Goal: Check status: Check status

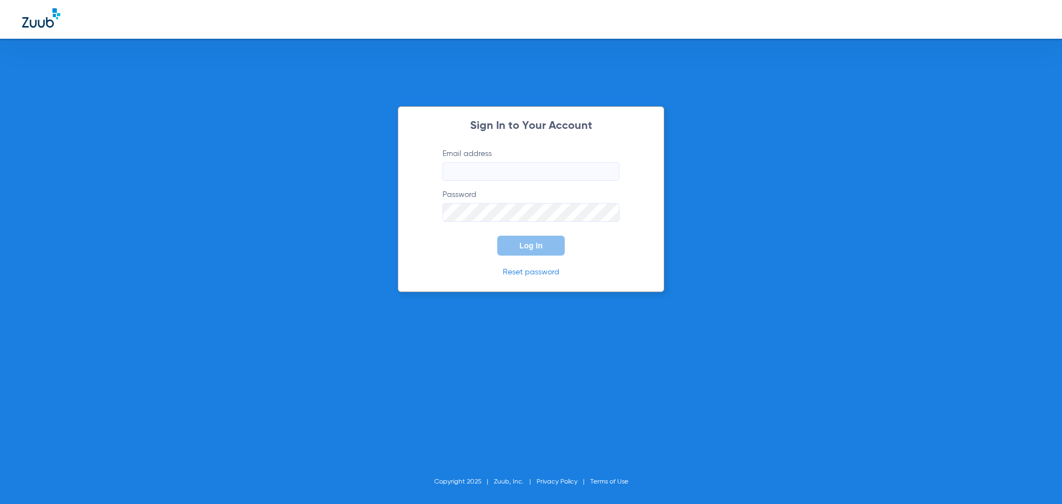
click at [532, 169] on input "Email address" at bounding box center [531, 171] width 177 height 19
type input "[EMAIL_ADDRESS][DOMAIN_NAME]"
click at [497, 236] on button "Log In" at bounding box center [530, 246] width 67 height 20
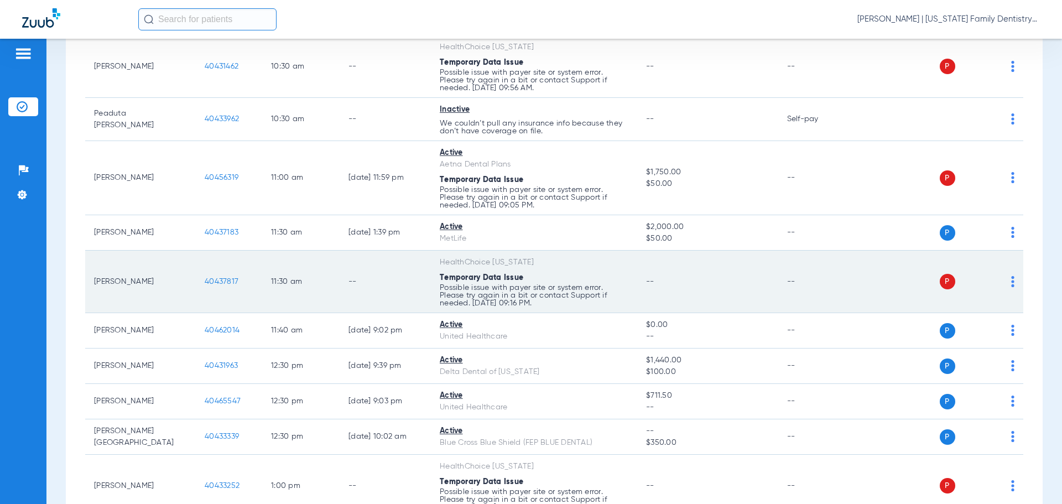
scroll to position [443, 0]
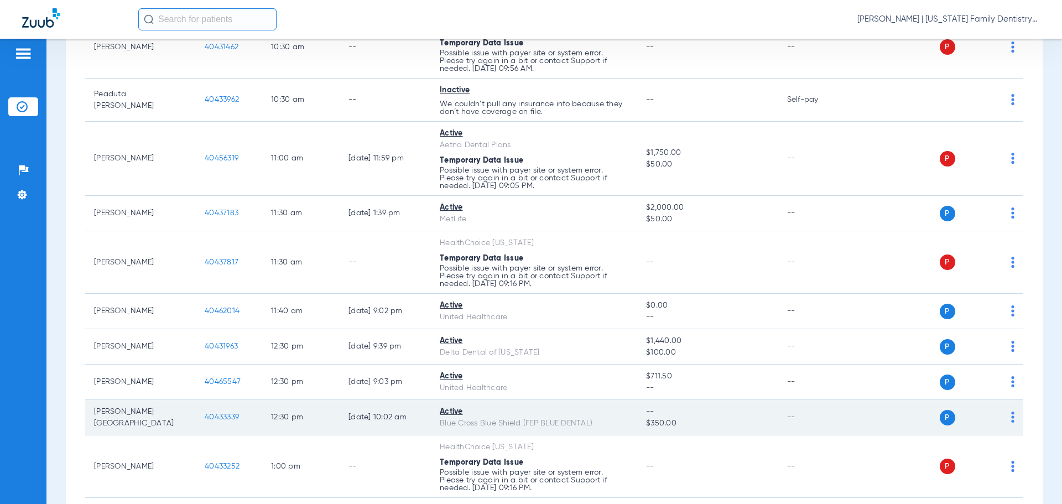
click at [217, 415] on span "40433339" at bounding box center [222, 417] width 34 height 8
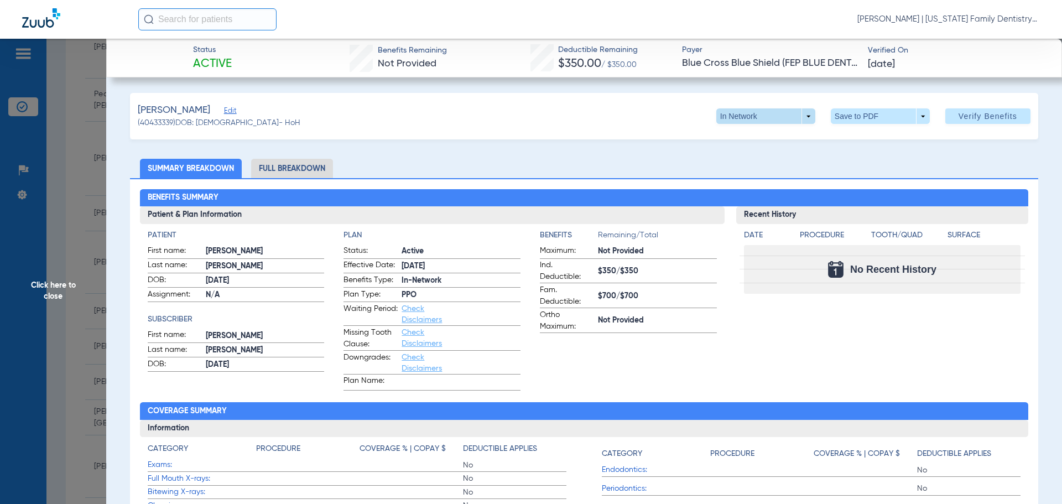
click at [806, 118] on span at bounding box center [765, 115] width 99 height 15
click at [806, 159] on div at bounding box center [531, 252] width 1062 height 504
click at [294, 163] on li "Full Breakdown" at bounding box center [292, 168] width 82 height 19
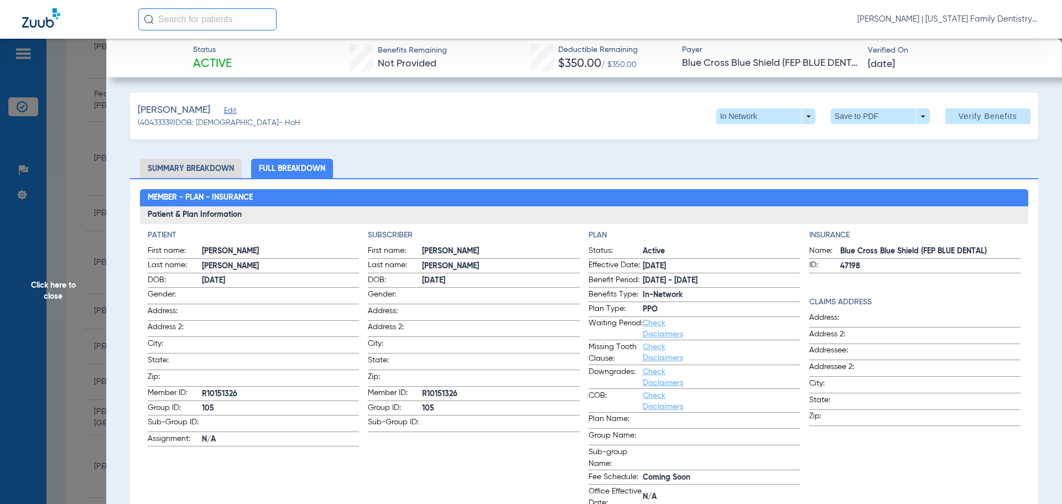
click at [210, 169] on li "Summary Breakdown" at bounding box center [191, 168] width 102 height 19
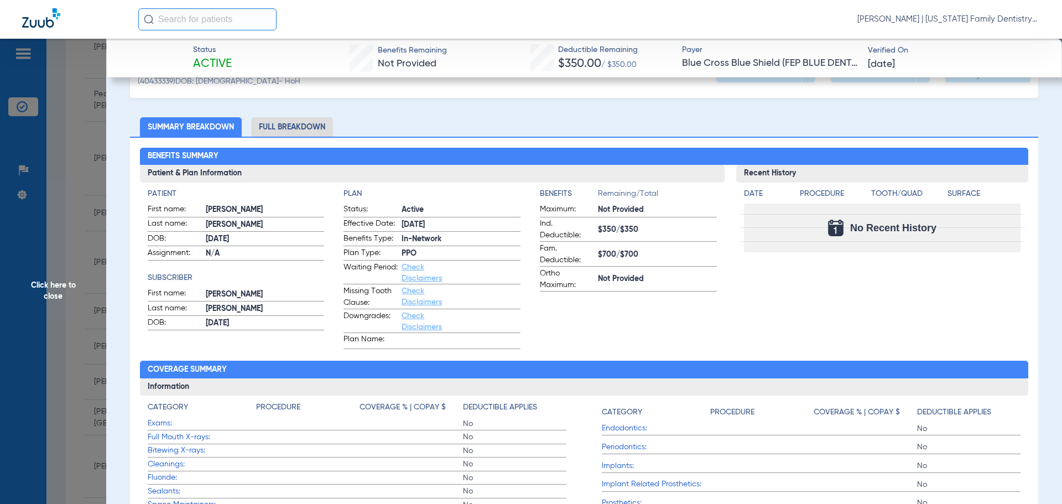
scroll to position [0, 0]
